Goal: Information Seeking & Learning: Understand process/instructions

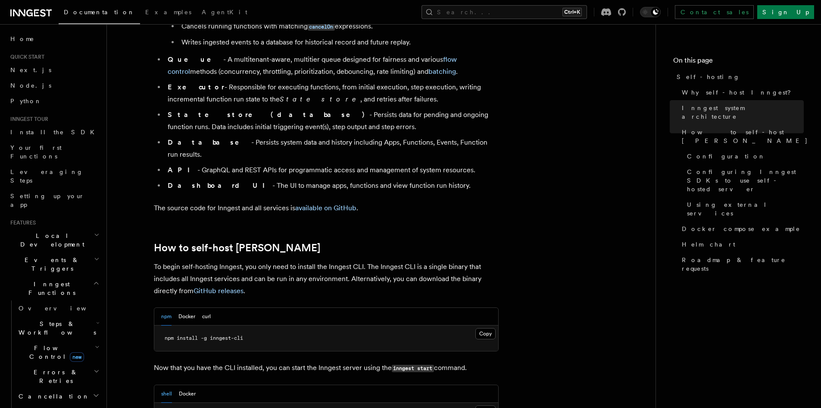
scroll to position [776, 0]
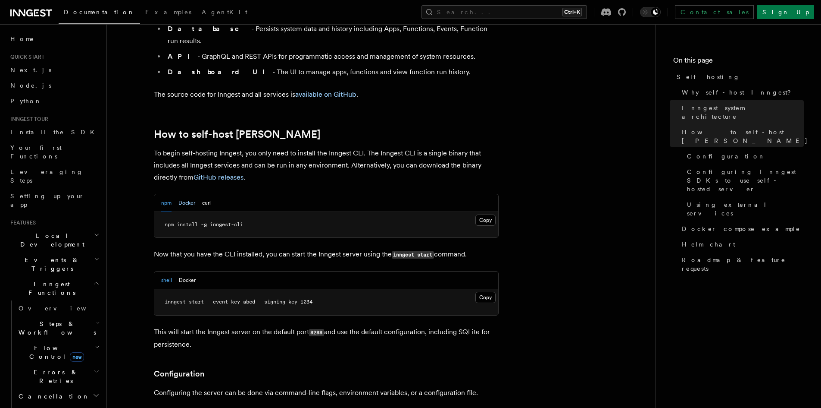
click at [190, 194] on button "Docker" at bounding box center [187, 203] width 17 height 18
drag, startPoint x: 188, startPoint y: 203, endPoint x: 232, endPoint y: 217, distance: 47.1
click at [245, 221] on span "docker pull inngest/inngest" at bounding box center [206, 224] width 82 height 6
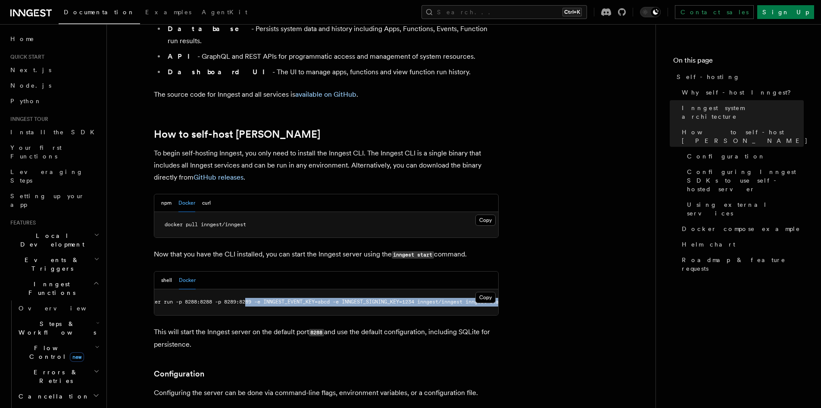
scroll to position [0, 49]
drag, startPoint x: 270, startPoint y: 277, endPoint x: 462, endPoint y: 282, distance: 192.4
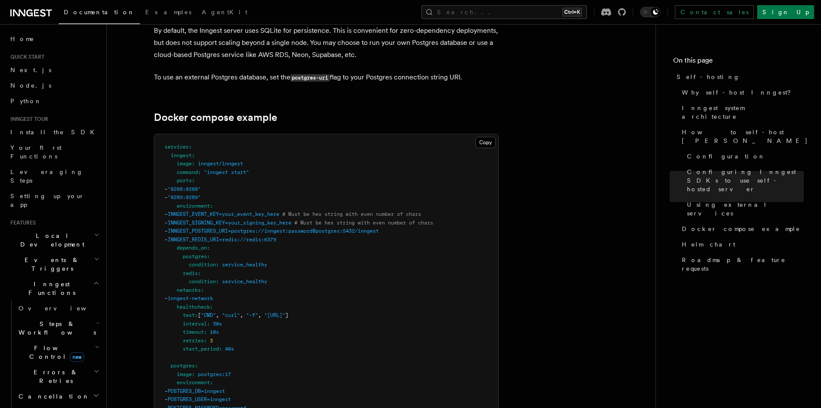
scroll to position [2415, 0]
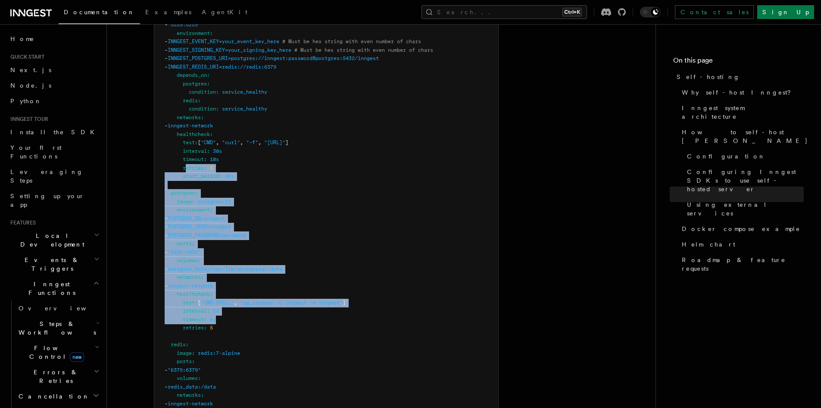
drag, startPoint x: 207, startPoint y: 230, endPoint x: 188, endPoint y: 152, distance: 81.0
click at [188, 152] on pre "services : inngest : image : inngest/inngest command : "inngest start" ports : …" at bounding box center [326, 248] width 344 height 572
click at [263, 152] on pre "services : inngest : image : inngest/inngest command : "inngest start" ports : …" at bounding box center [326, 248] width 344 height 572
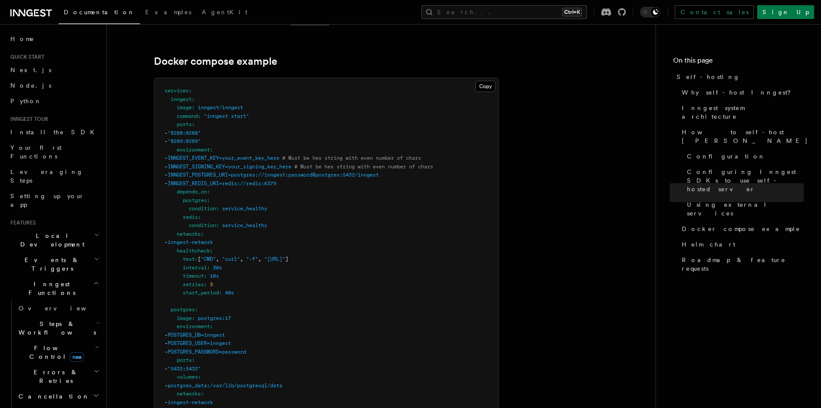
scroll to position [2286, 0]
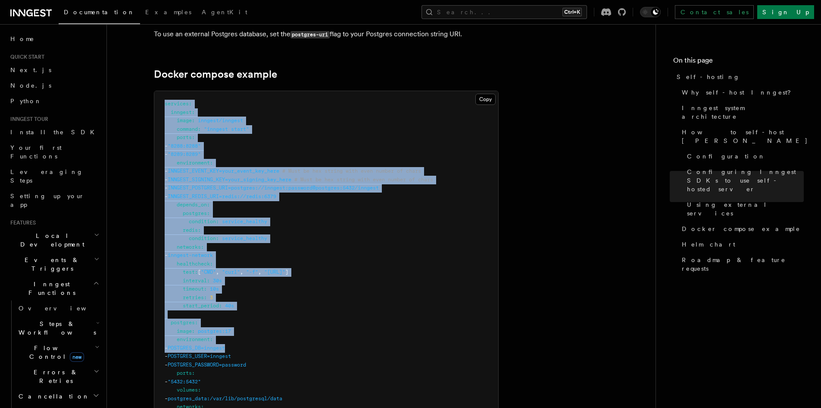
drag, startPoint x: 166, startPoint y: 92, endPoint x: 301, endPoint y: 337, distance: 279.9
click at [301, 337] on pre "services : inngest : image : inngest/inngest command : "inngest start" ports : …" at bounding box center [326, 377] width 344 height 572
click at [299, 201] on pre "services : inngest : image : inngest/inngest command : "inngest start" ports : …" at bounding box center [326, 377] width 344 height 572
drag, startPoint x: 185, startPoint y: 110, endPoint x: 295, endPoint y: 324, distance: 241.1
click at [295, 324] on pre "services : inngest : image : inngest/inngest command : "inngest start" ports : …" at bounding box center [326, 377] width 344 height 572
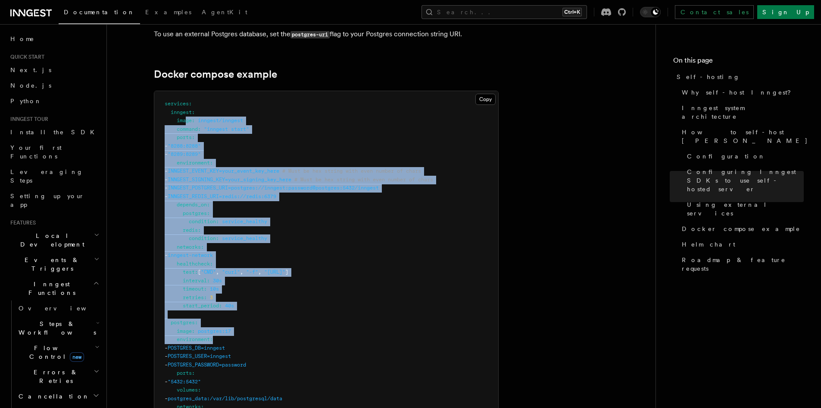
click at [277, 300] on pre "services : inngest : image : inngest/inngest command : "inngest start" ports : …" at bounding box center [326, 377] width 344 height 572
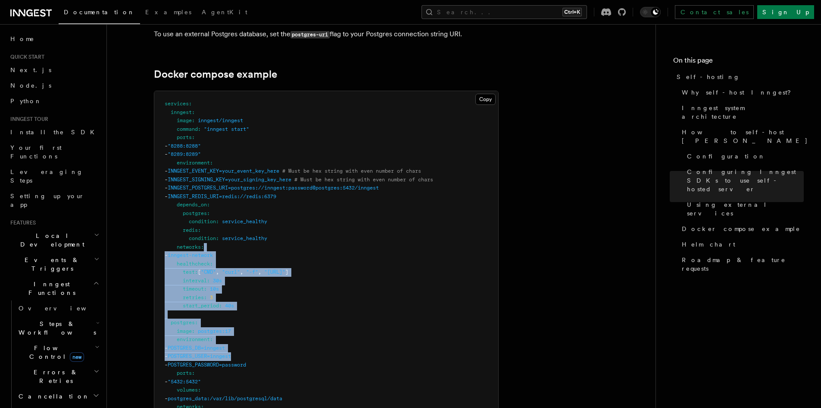
drag, startPoint x: 264, startPoint y: 344, endPoint x: 200, endPoint y: 159, distance: 196.2
click at [200, 159] on pre "services : inngest : image : inngest/inngest command : "inngest start" ports : …" at bounding box center [326, 377] width 344 height 572
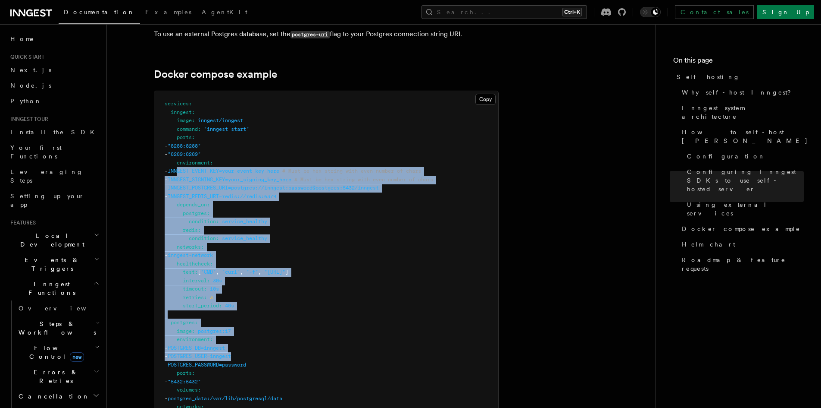
click at [276, 193] on span "INNGEST_REDIS_URI=redis://redis:6379" at bounding box center [222, 196] width 109 height 6
